Goal: Information Seeking & Learning: Learn about a topic

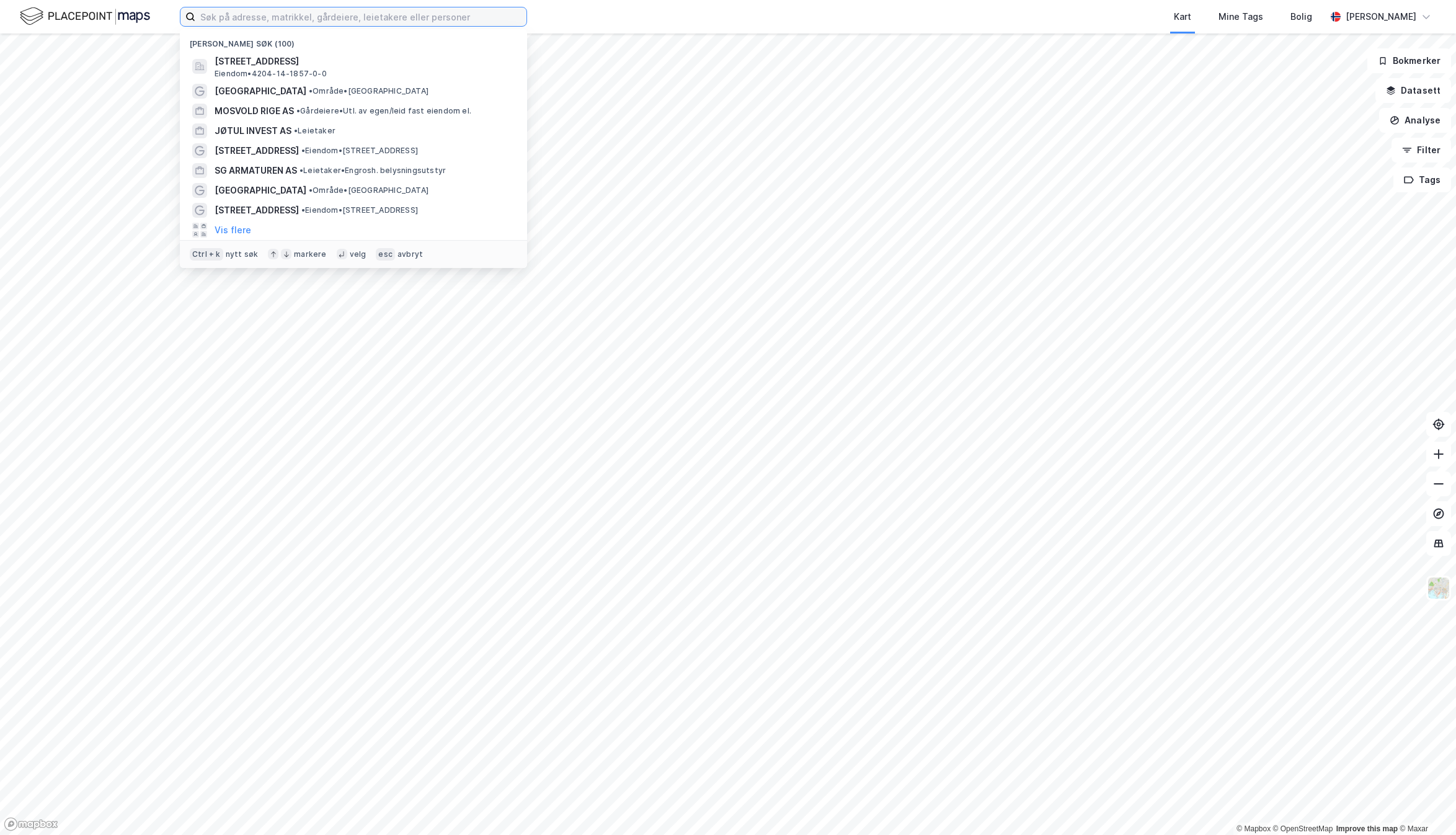
click at [247, 16] on input at bounding box center [361, 17] width 331 height 19
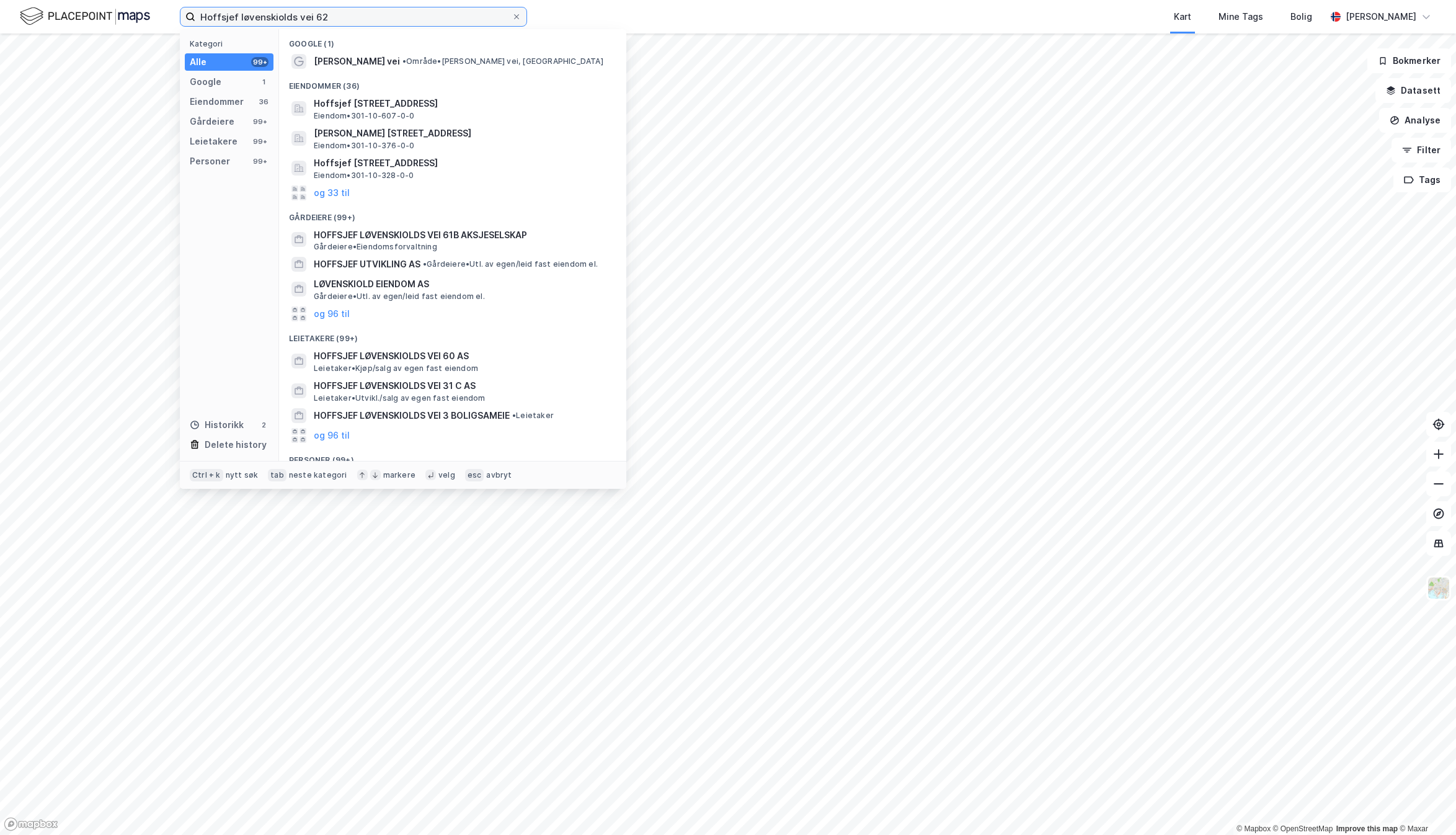
type input "Hoffsjef løvenskiolds vei 62"
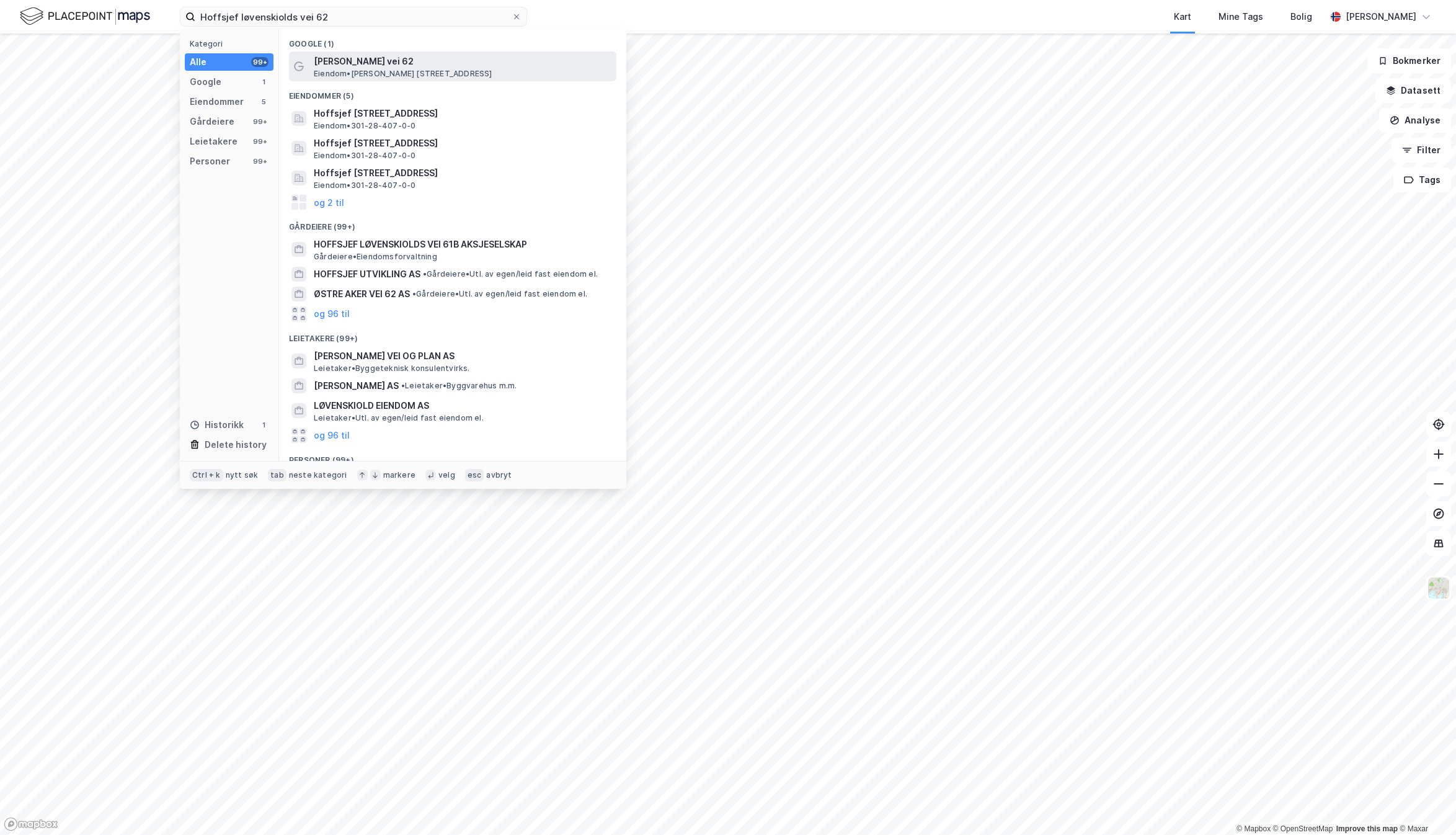
click at [352, 58] on span "[PERSON_NAME] vei 62" at bounding box center [463, 60] width 298 height 14
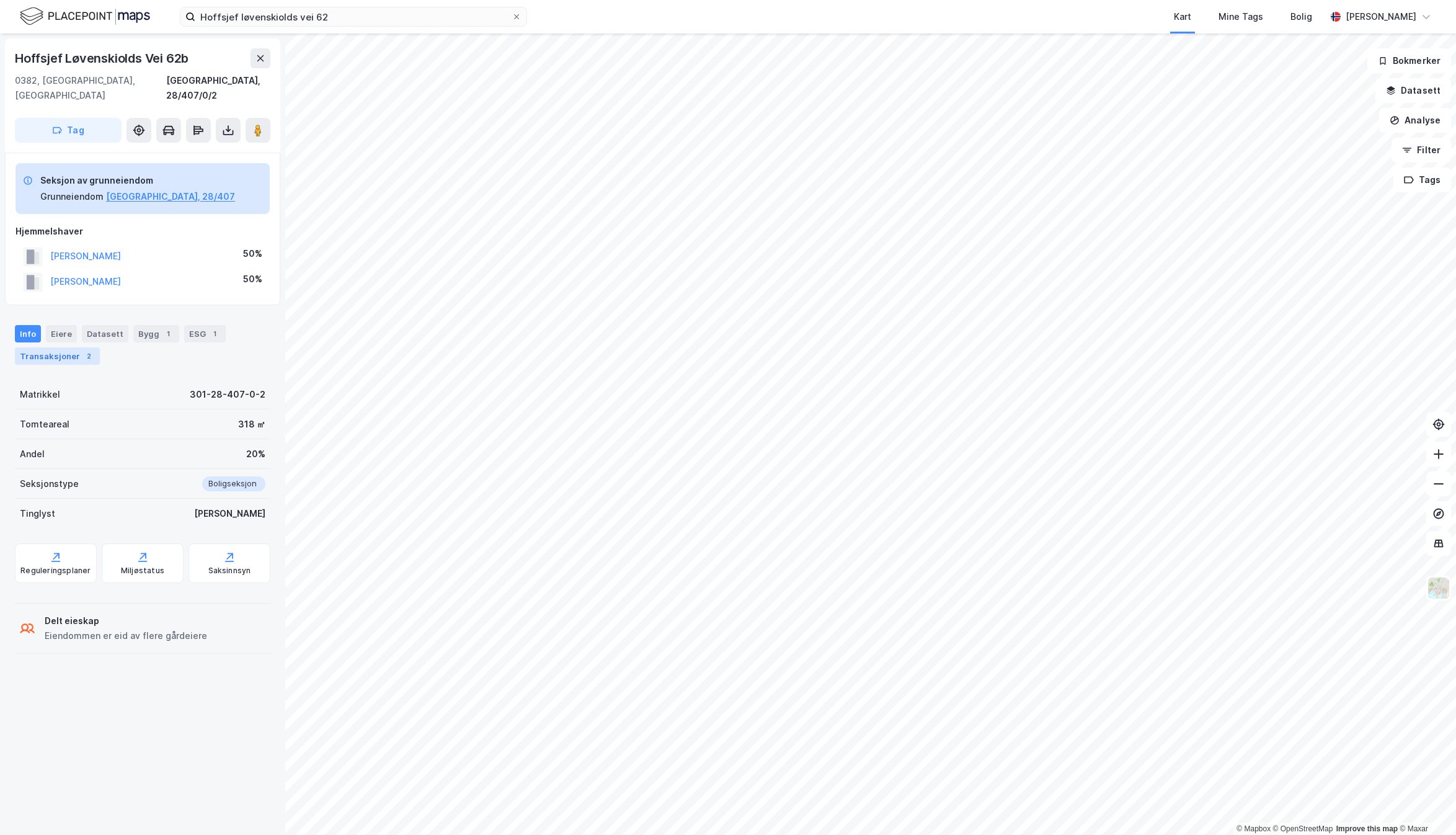
click at [46, 347] on div "Transaksjoner 2" at bounding box center [57, 356] width 85 height 17
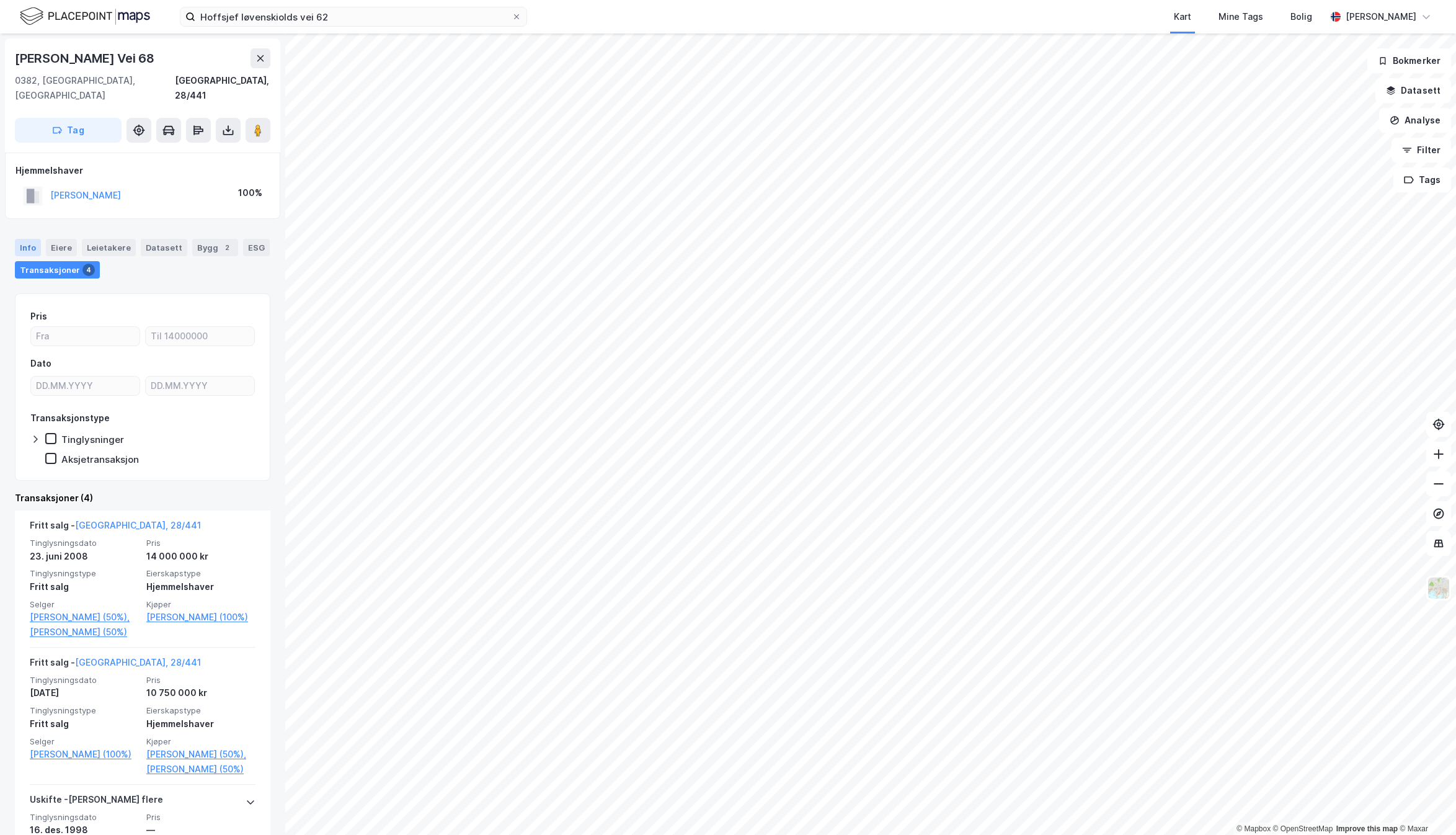
click at [25, 239] on div "Info" at bounding box center [27, 248] width 26 height 17
